Goal: Task Accomplishment & Management: Complete application form

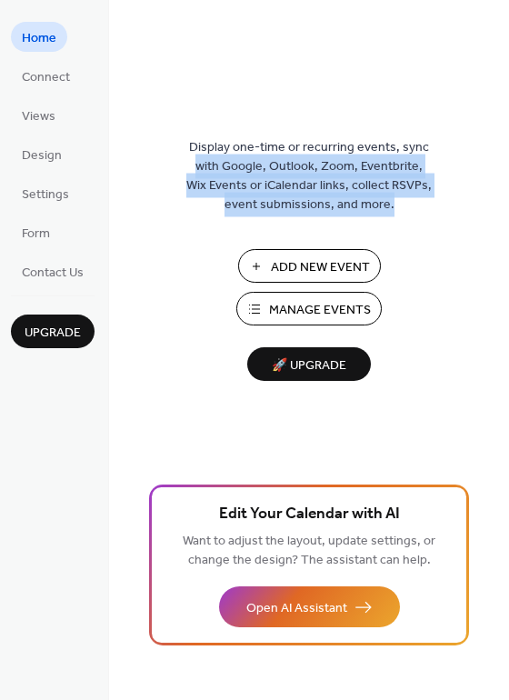
drag, startPoint x: 506, startPoint y: 138, endPoint x: 498, endPoint y: 286, distance: 148.4
click at [498, 286] on div "Display one-time or recurring events, sync with Google, Outlook, Zoom, Eventbri…" at bounding box center [309, 379] width 400 height 641
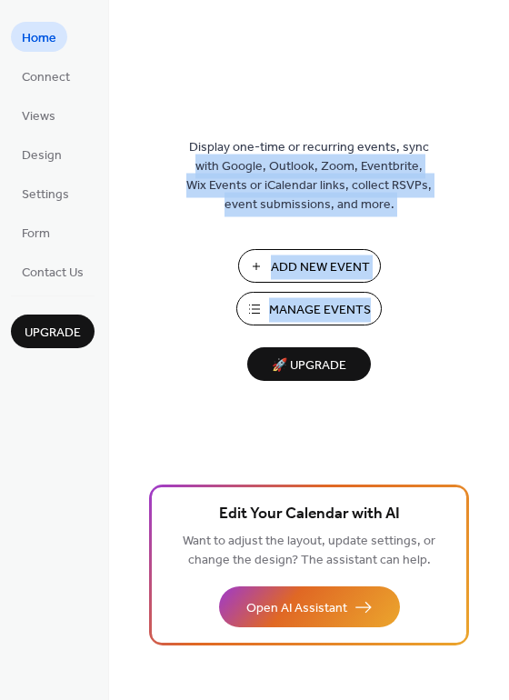
click at [453, 100] on div "Display one-time or recurring events, sync with Google, Outlook, Zoom, Eventbri…" at bounding box center [309, 379] width 400 height 641
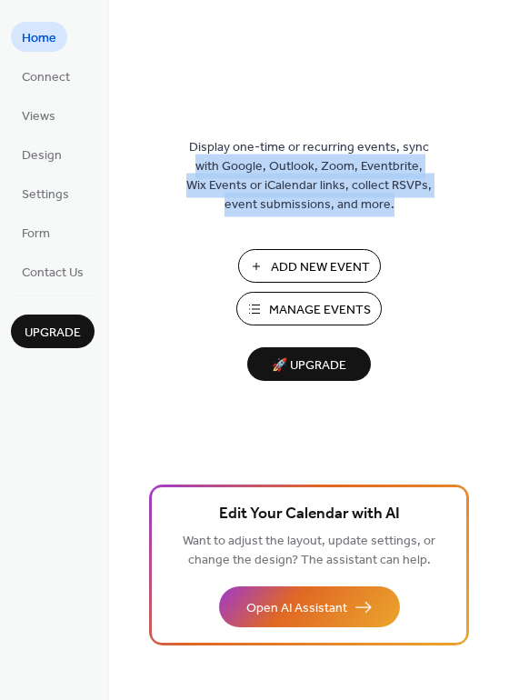
drag, startPoint x: 507, startPoint y: 138, endPoint x: 505, endPoint y: 248, distance: 110.0
click at [505, 248] on div "Display one-time or recurring events, sync with Google, Outlook, Zoom, Eventbri…" at bounding box center [309, 379] width 400 height 641
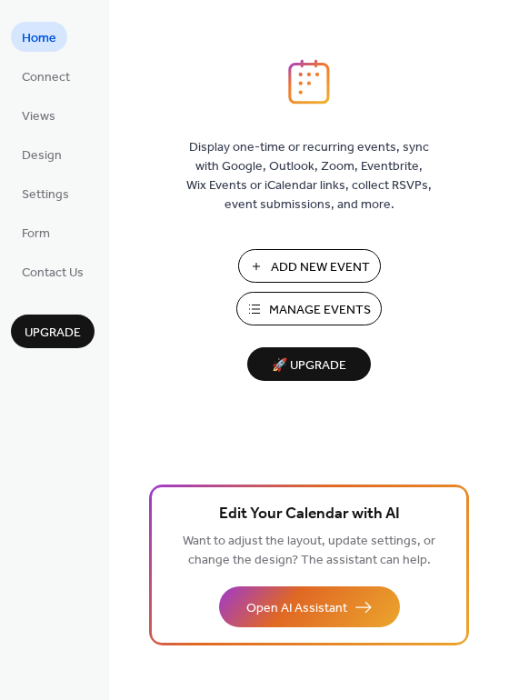
click at [414, 247] on div "Display one-time or recurring events, sync with Google, Outlook, Zoom, Eventbri…" at bounding box center [309, 379] width 400 height 641
click at [323, 267] on span "Add New Event" at bounding box center [320, 267] width 99 height 19
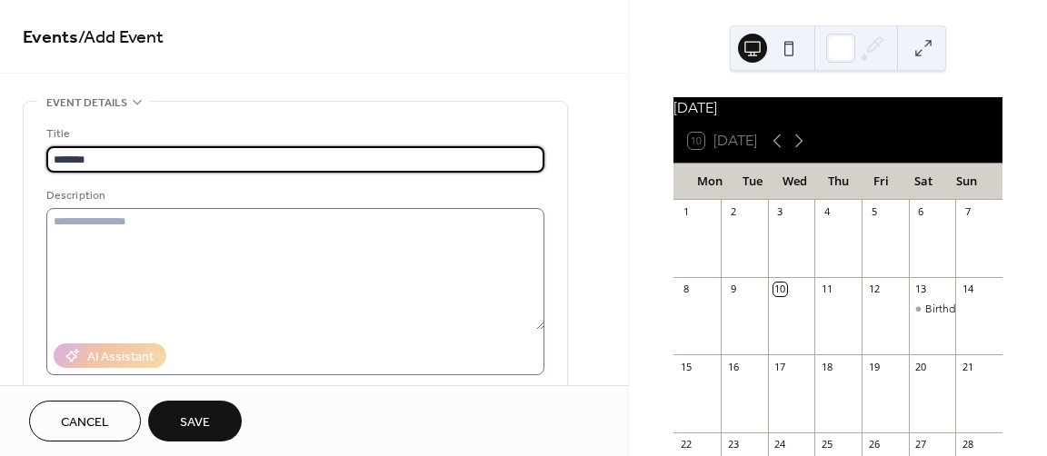
type input "*******"
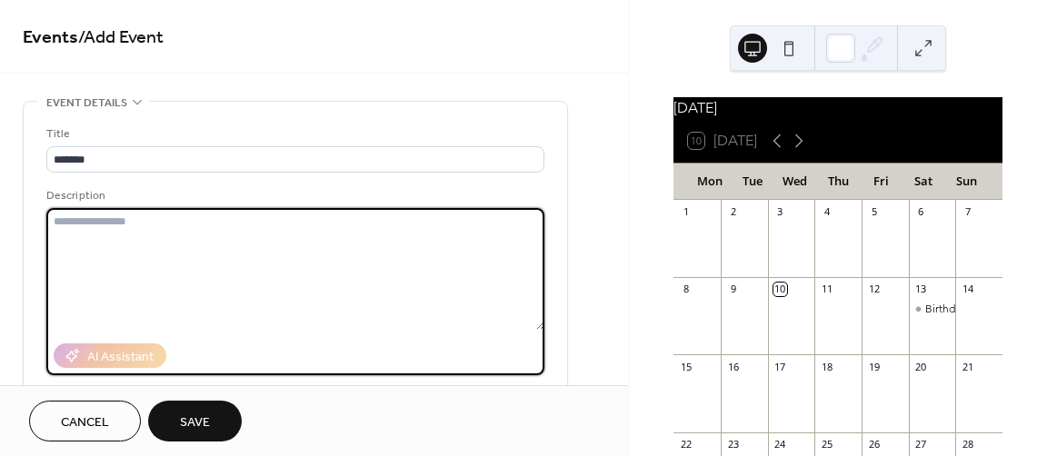
click at [462, 249] on textarea at bounding box center [295, 269] width 498 height 122
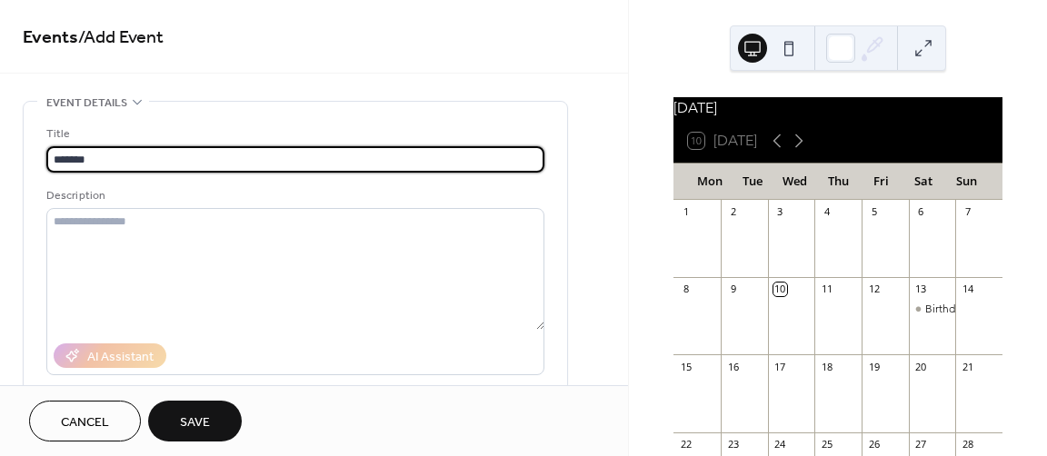
drag, startPoint x: 179, startPoint y: 165, endPoint x: 33, endPoint y: 161, distance: 146.4
click at [33, 161] on div "Title ******* Description AI Assistant Location Link to Google Maps Event color" at bounding box center [296, 332] width 544 height 460
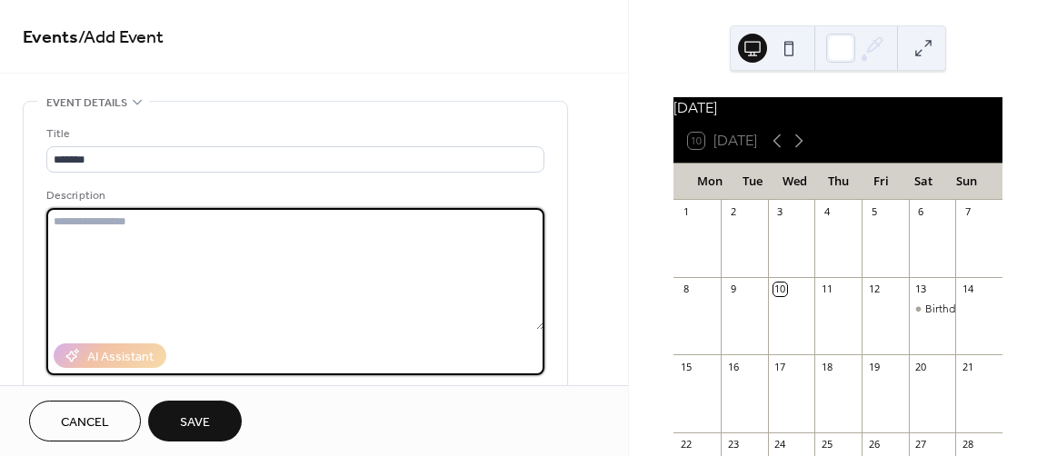
click at [108, 225] on textarea at bounding box center [295, 269] width 498 height 122
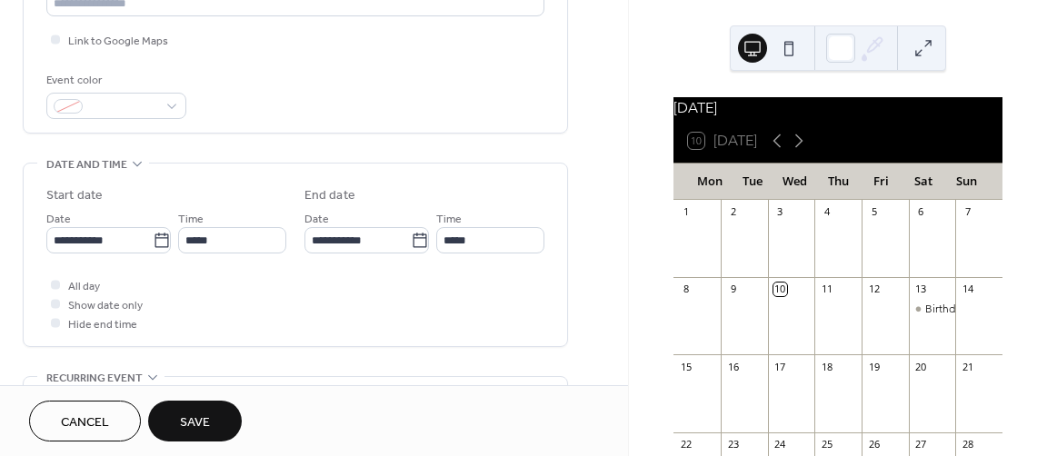
scroll to position [435, 0]
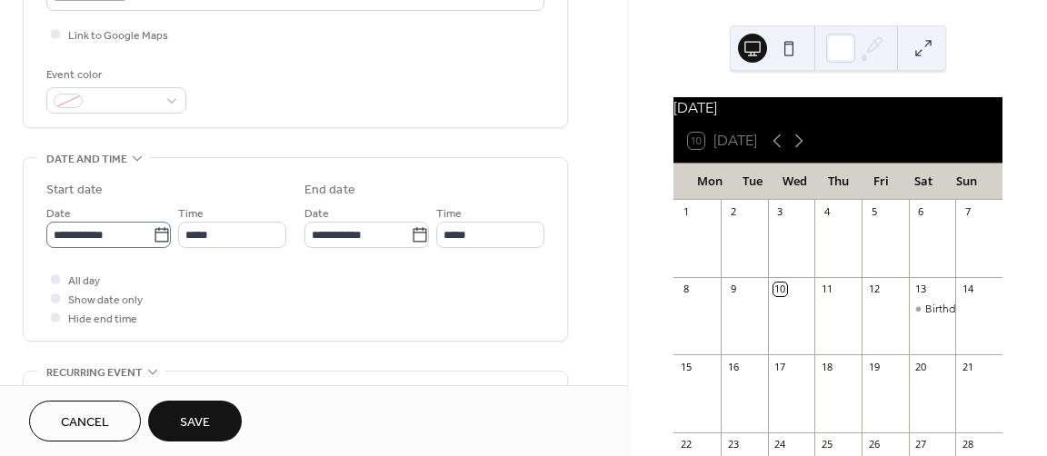
type textarea "******"
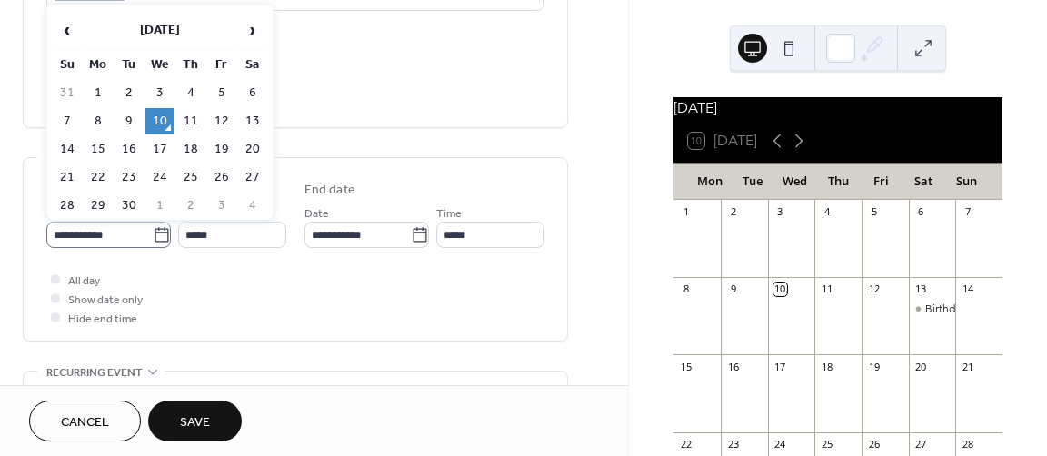
click at [159, 245] on label "**********" at bounding box center [108, 235] width 125 height 26
click at [153, 245] on input "**********" at bounding box center [99, 235] width 106 height 26
click at [247, 39] on span "›" at bounding box center [252, 30] width 27 height 36
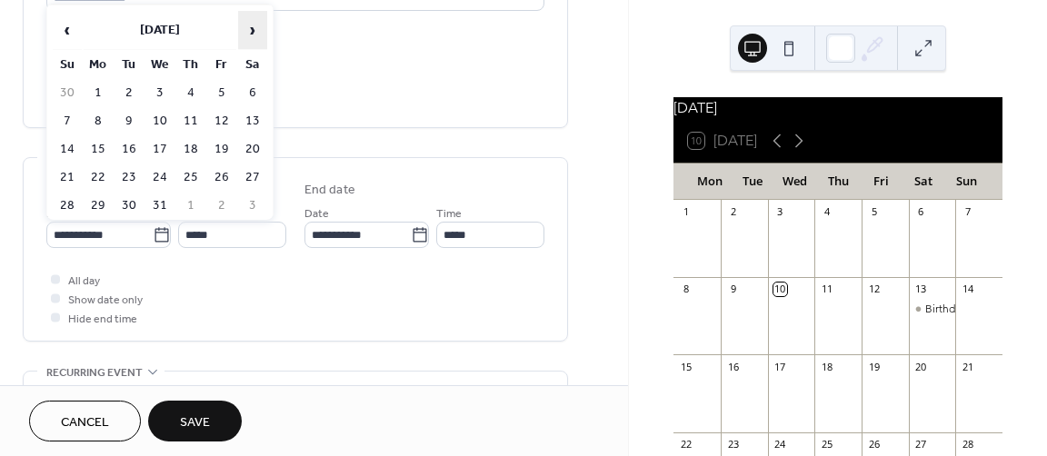
click at [247, 39] on span "›" at bounding box center [252, 30] width 27 height 36
click at [253, 120] on td "10" at bounding box center [252, 121] width 29 height 26
type input "**********"
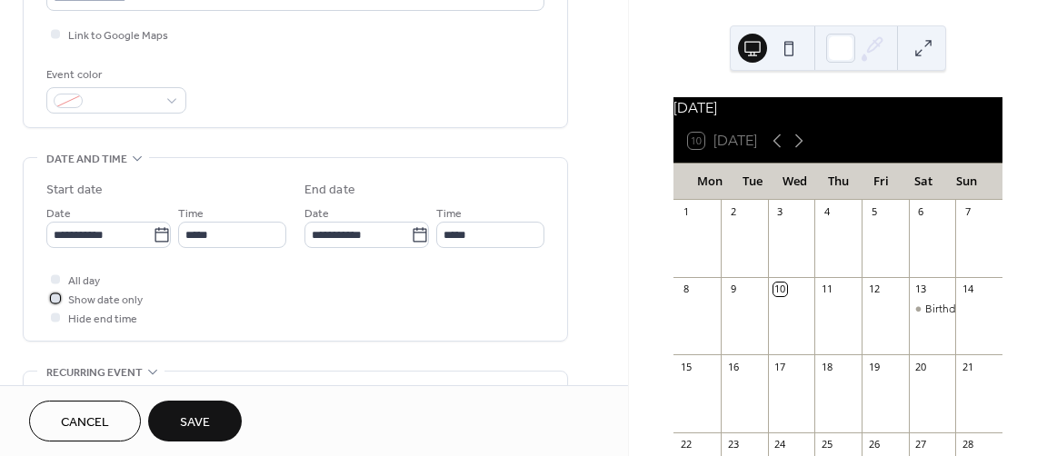
click at [56, 301] on div at bounding box center [55, 298] width 18 height 18
click at [196, 423] on span "Save" at bounding box center [195, 423] width 30 height 19
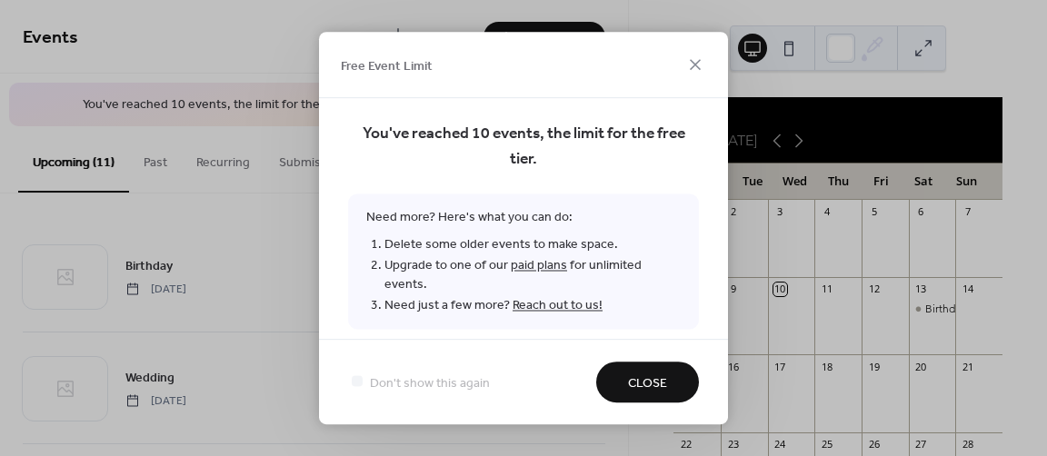
click at [537, 266] on link "paid plans" at bounding box center [539, 266] width 56 height 25
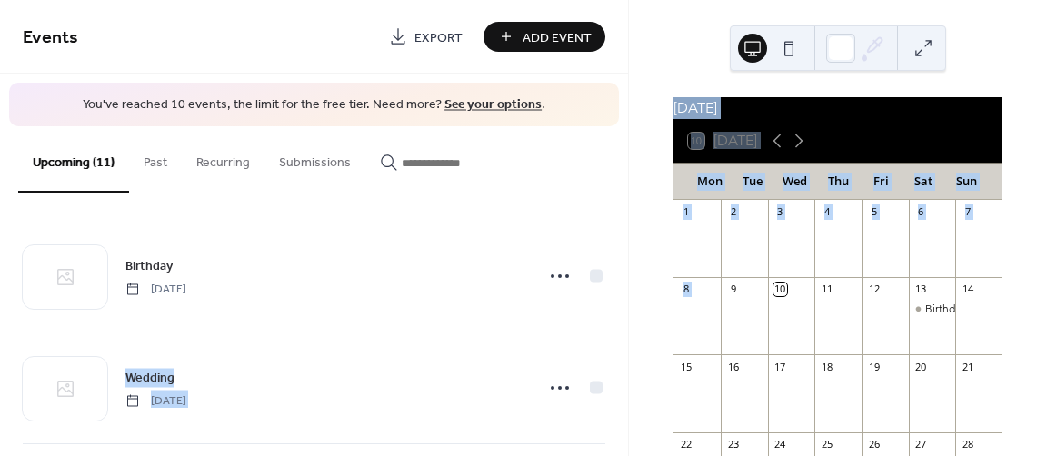
drag, startPoint x: 622, startPoint y: 212, endPoint x: 632, endPoint y: 344, distance: 132.2
click at [632, 344] on div "Events Export Add Event You've reached 10 events, the limit for the free tier. …" at bounding box center [523, 228] width 1047 height 456
click at [647, 310] on div "September 2025 10 Today Mon Tue Wed Thu Fri Sat Sun 1 2 3 4 5 6 7 8 9 10 11 12 …" at bounding box center [838, 228] width 418 height 456
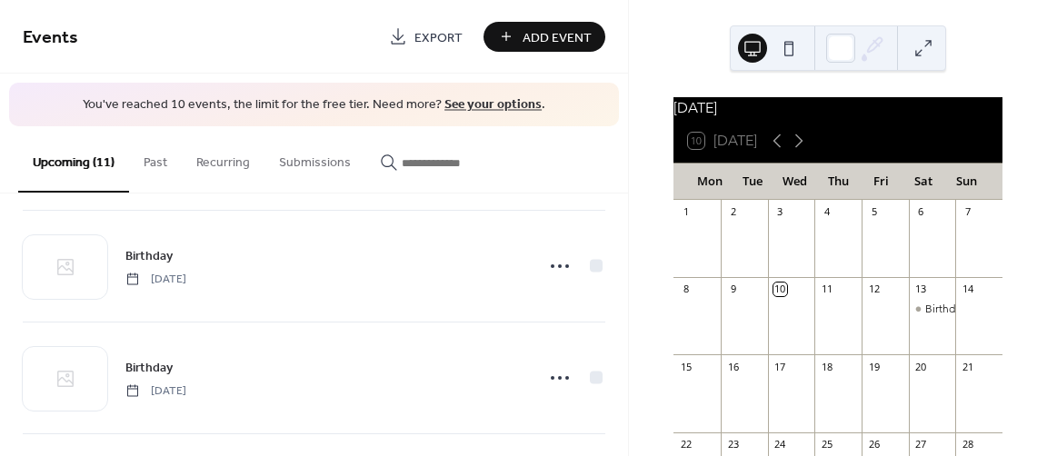
scroll to position [1016, 0]
click at [807, 152] on icon at bounding box center [799, 141] width 22 height 22
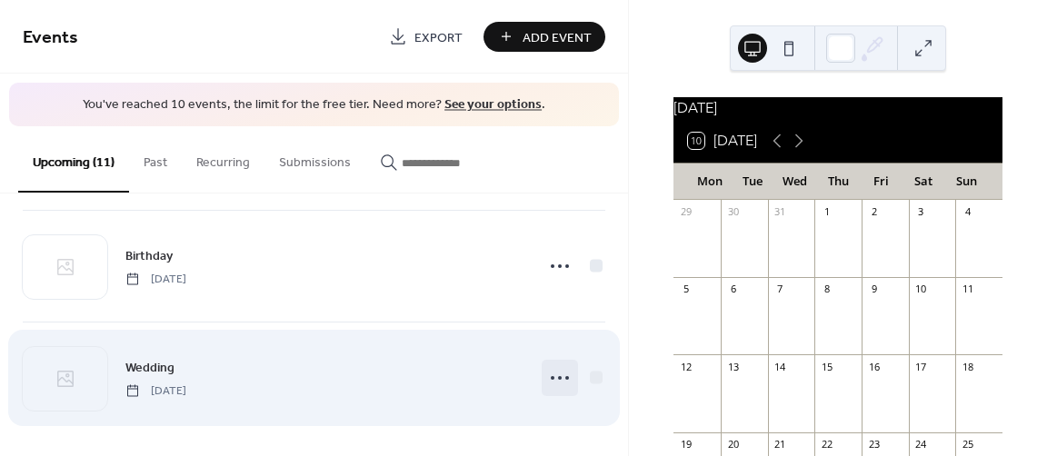
click at [549, 372] on icon at bounding box center [559, 378] width 29 height 29
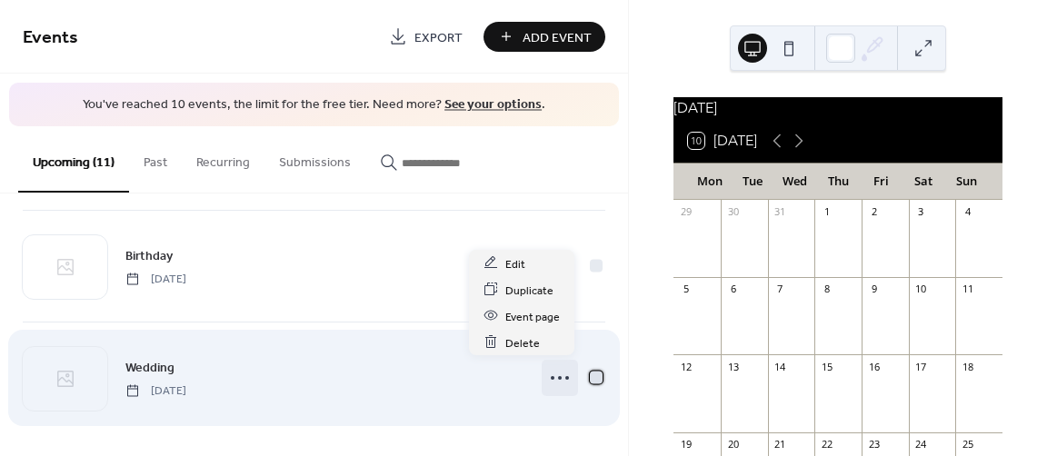
click at [590, 375] on div at bounding box center [596, 377] width 13 height 13
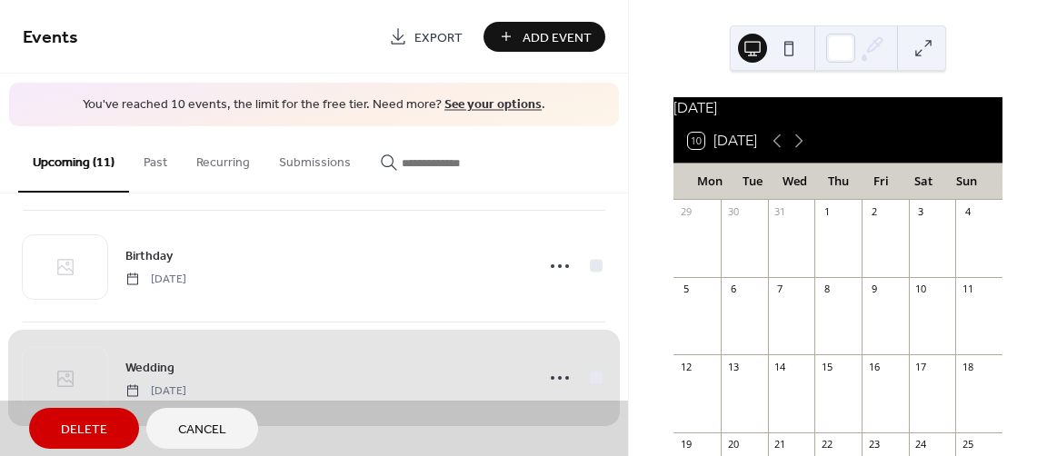
click at [95, 425] on span "Delete" at bounding box center [84, 430] width 46 height 19
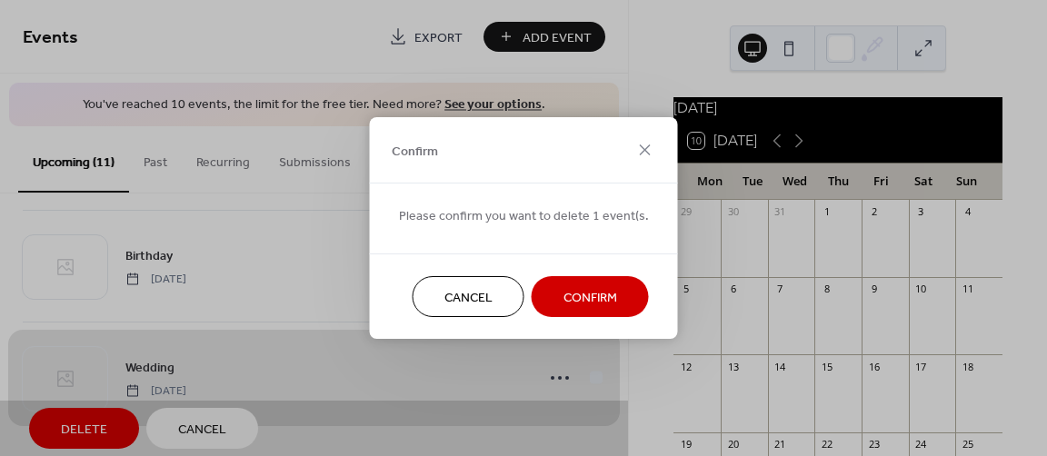
click at [603, 298] on span "Confirm" at bounding box center [591, 298] width 54 height 19
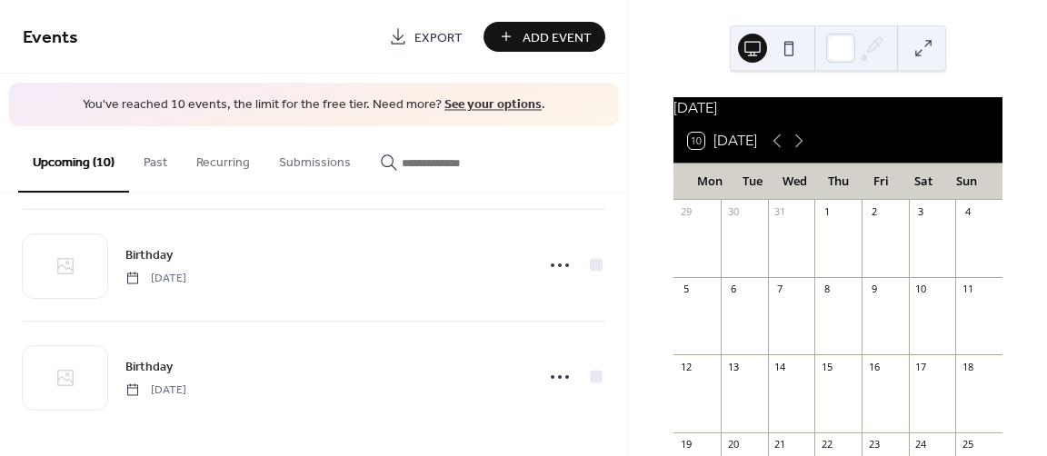
click at [547, 40] on div "Add Event" at bounding box center [545, 37] width 122 height 30
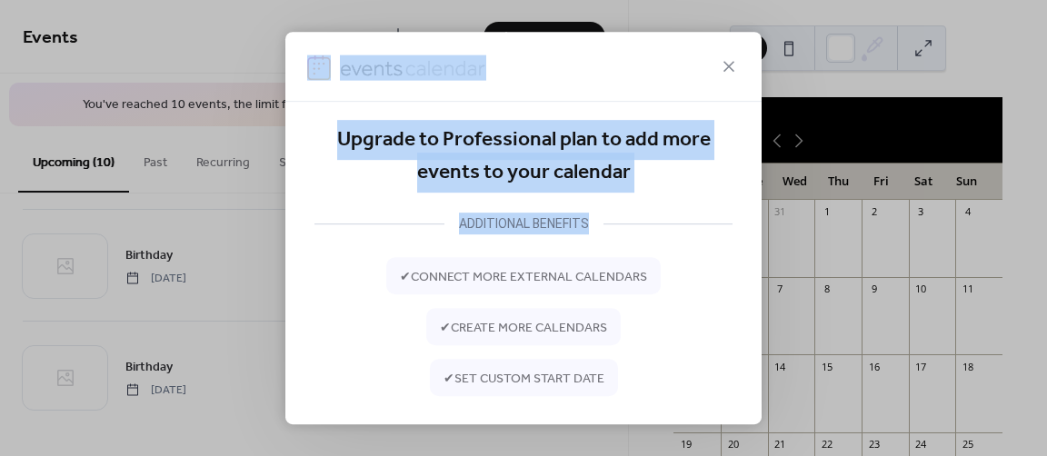
drag, startPoint x: 757, startPoint y: 225, endPoint x: 769, endPoint y: 359, distance: 135.1
click at [769, 359] on div "Upgrade to Professional plan to add more events to your calendar ADDITIONAL BEN…" at bounding box center [523, 228] width 1047 height 456
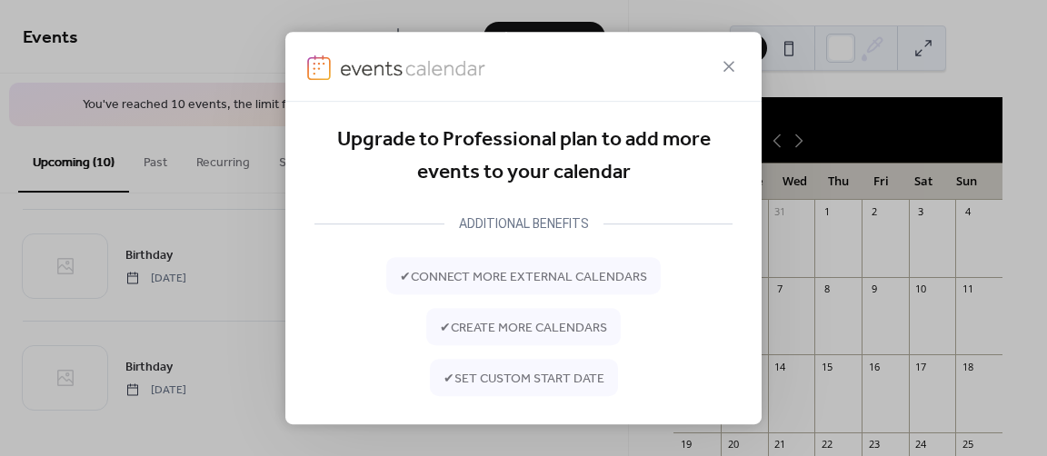
click at [707, 336] on div "✔ connect more external calendars ✔ create more calendars ✔ set custom start da…" at bounding box center [524, 326] width 418 height 139
click at [733, 66] on icon at bounding box center [729, 66] width 11 height 11
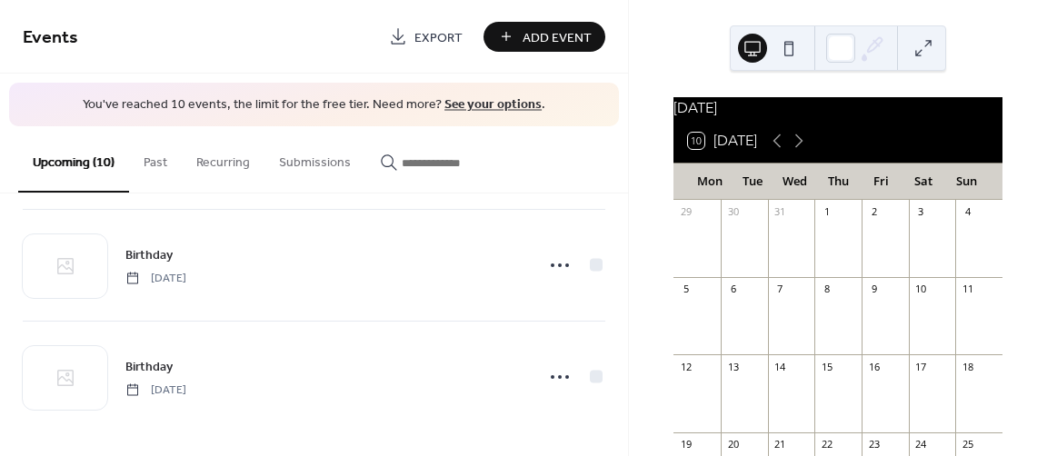
click at [531, 27] on div "Add Event" at bounding box center [545, 37] width 122 height 30
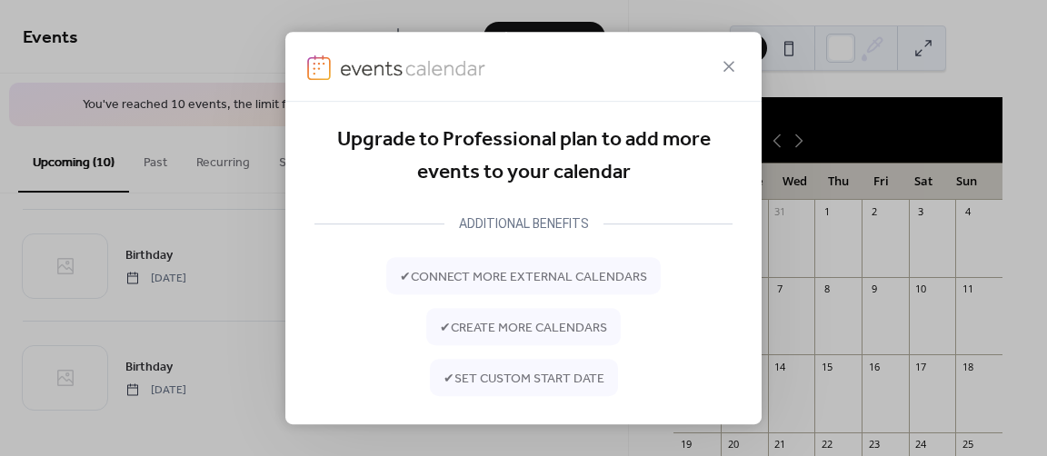
scroll to position [137, 0]
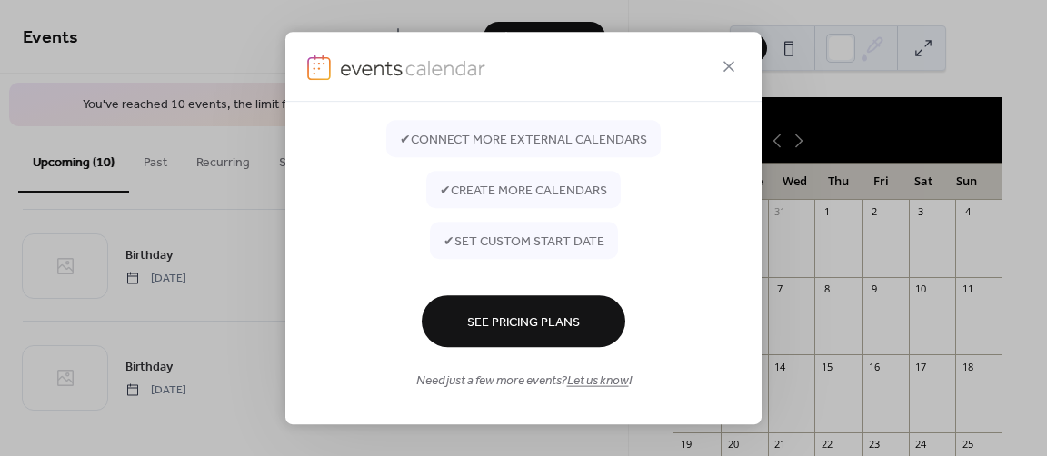
click at [204, 177] on div "Upgrade to Professional plan to add more events to your calendar ADDITIONAL BEN…" at bounding box center [523, 228] width 1047 height 456
click at [739, 65] on icon at bounding box center [729, 66] width 22 height 22
